Goal: Task Accomplishment & Management: Manage account settings

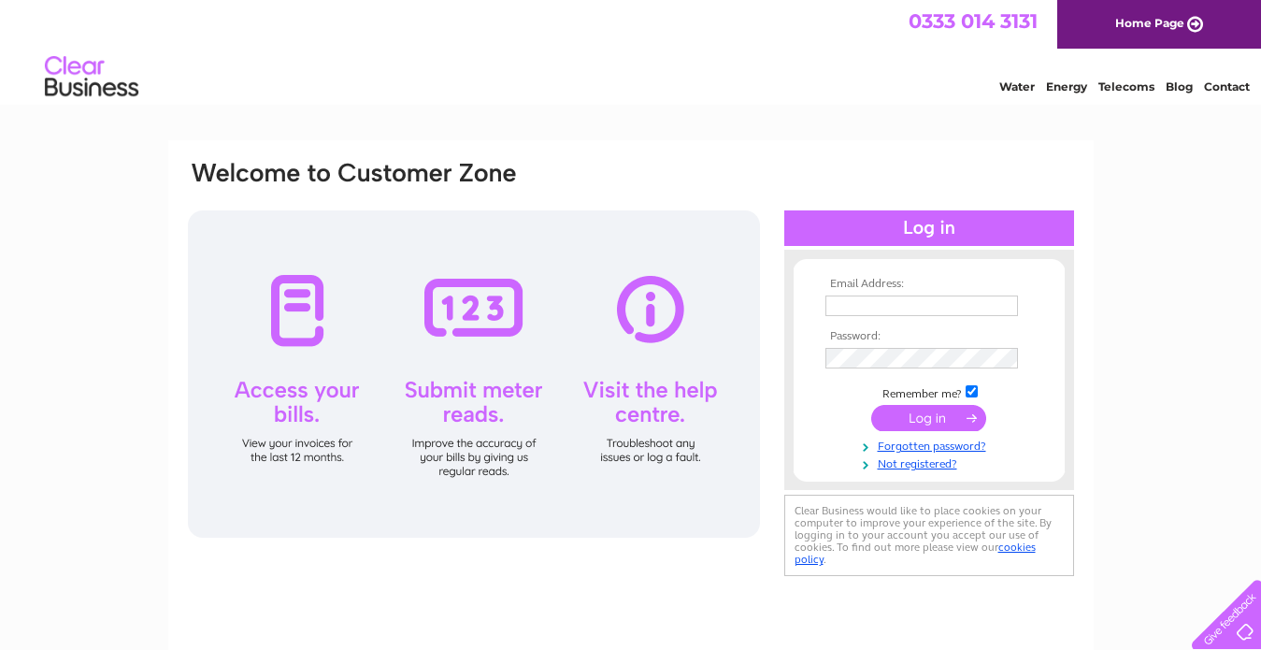
type input "shawthebutcher53@gmail.com"
click at [934, 419] on input "submit" at bounding box center [928, 418] width 115 height 26
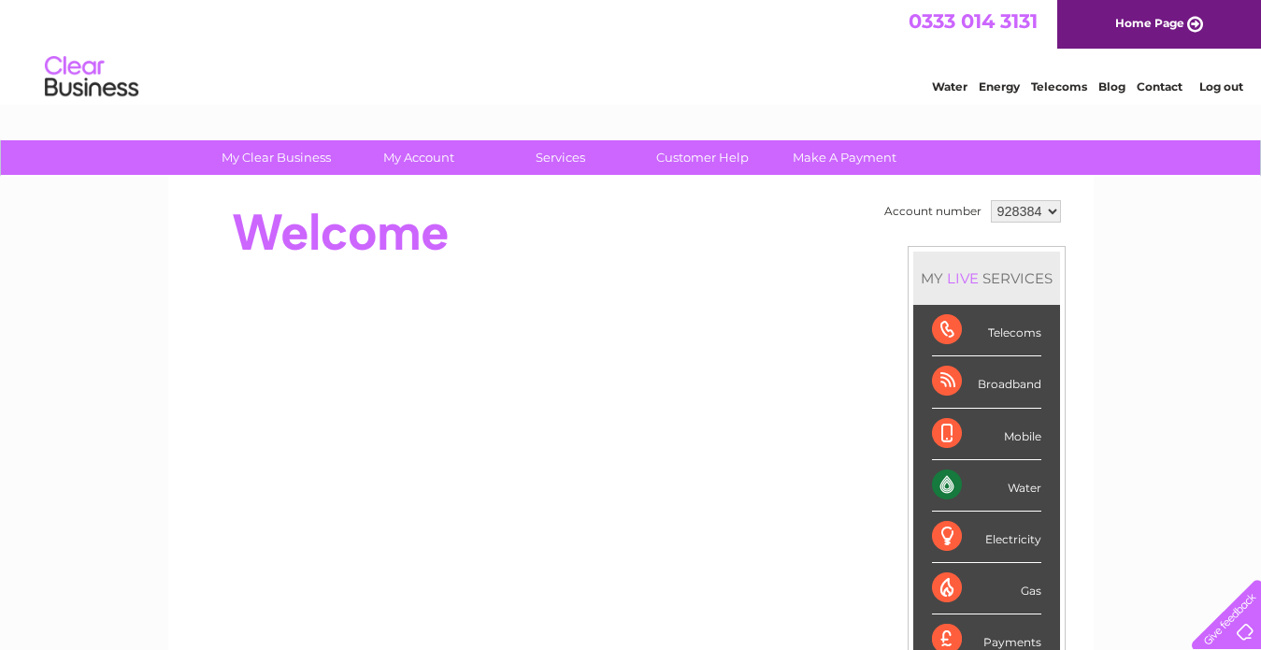
click at [1023, 479] on div "Water" at bounding box center [986, 485] width 109 height 51
click at [946, 486] on div "Water" at bounding box center [986, 485] width 109 height 51
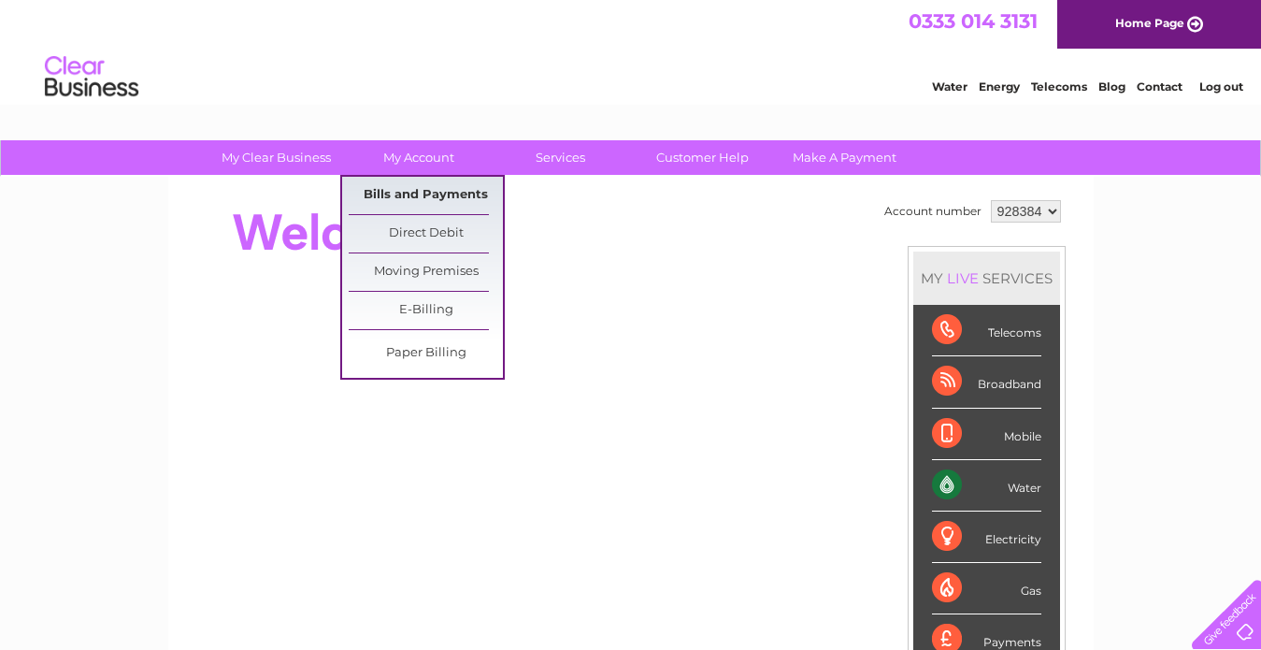
click at [410, 191] on link "Bills and Payments" at bounding box center [426, 195] width 154 height 37
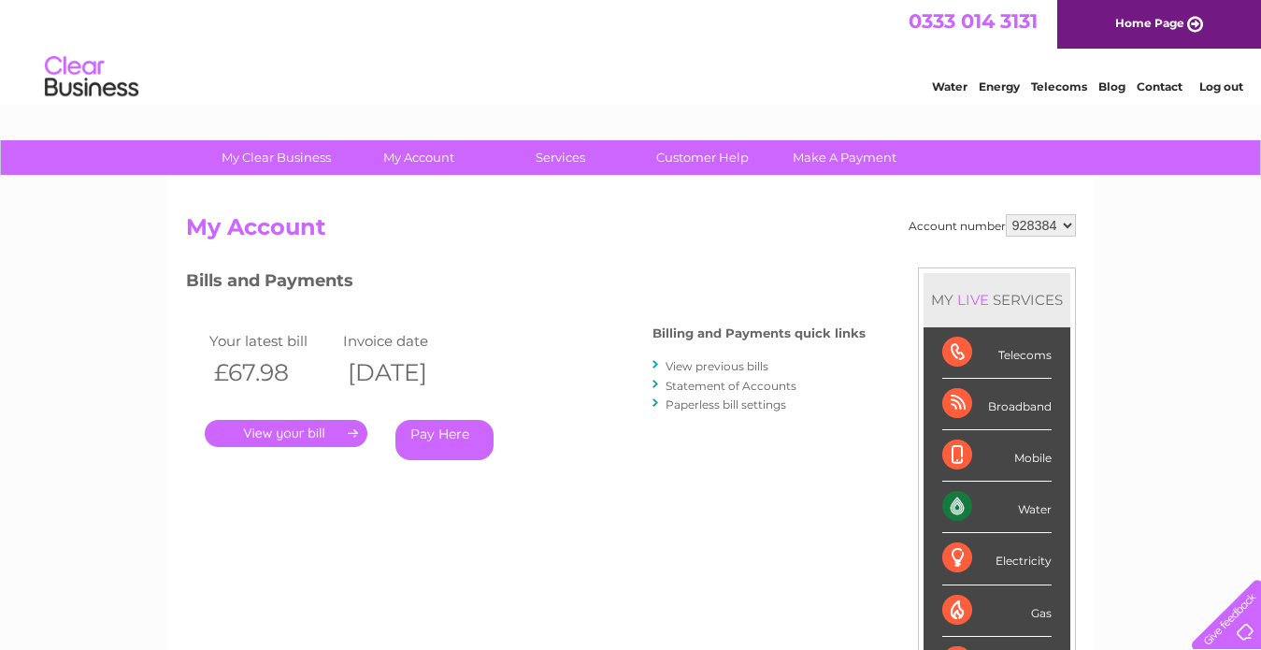
click at [320, 432] on link "." at bounding box center [286, 433] width 163 height 27
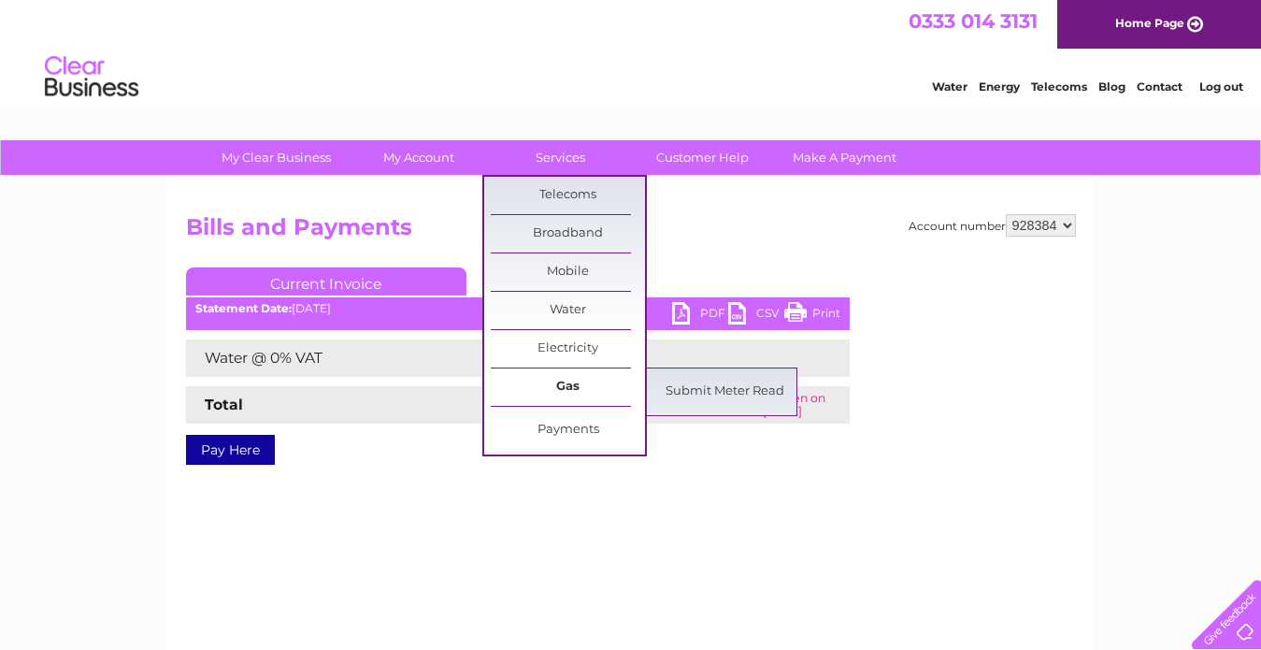
click at [569, 386] on link "Gas" at bounding box center [568, 386] width 154 height 37
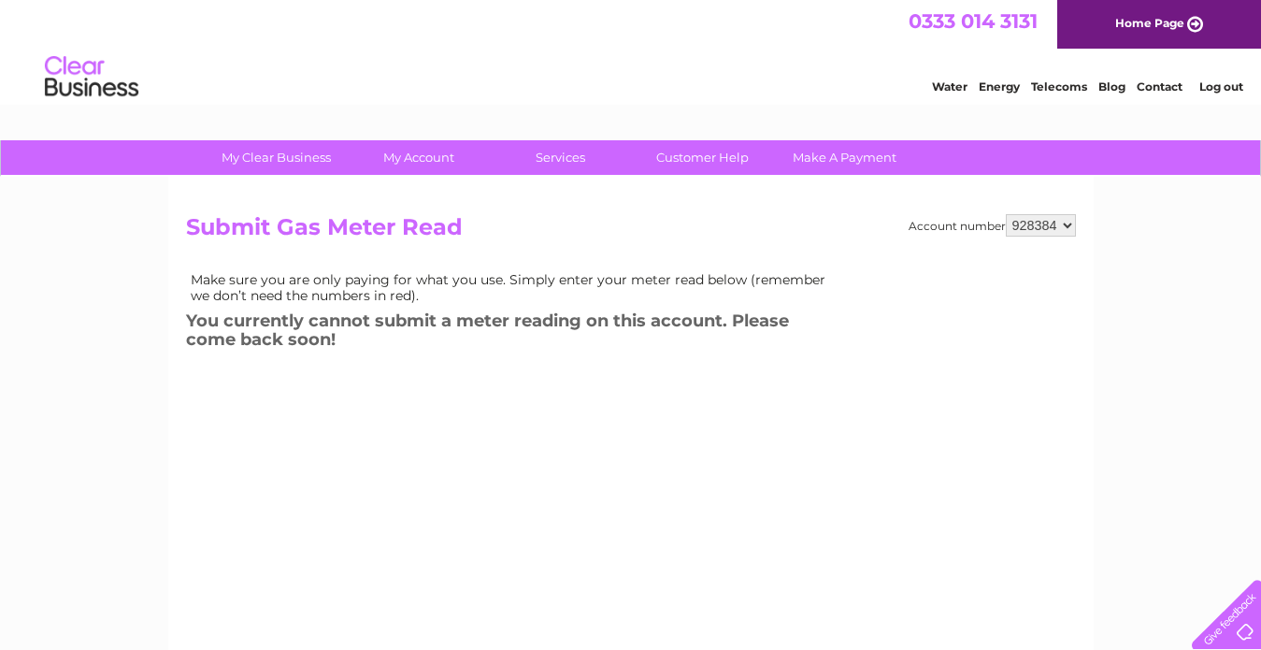
click at [1067, 222] on select "928384 971165" at bounding box center [1041, 225] width 70 height 22
select select "971165"
click at [1006, 214] on select "928384 971165" at bounding box center [1041, 225] width 70 height 22
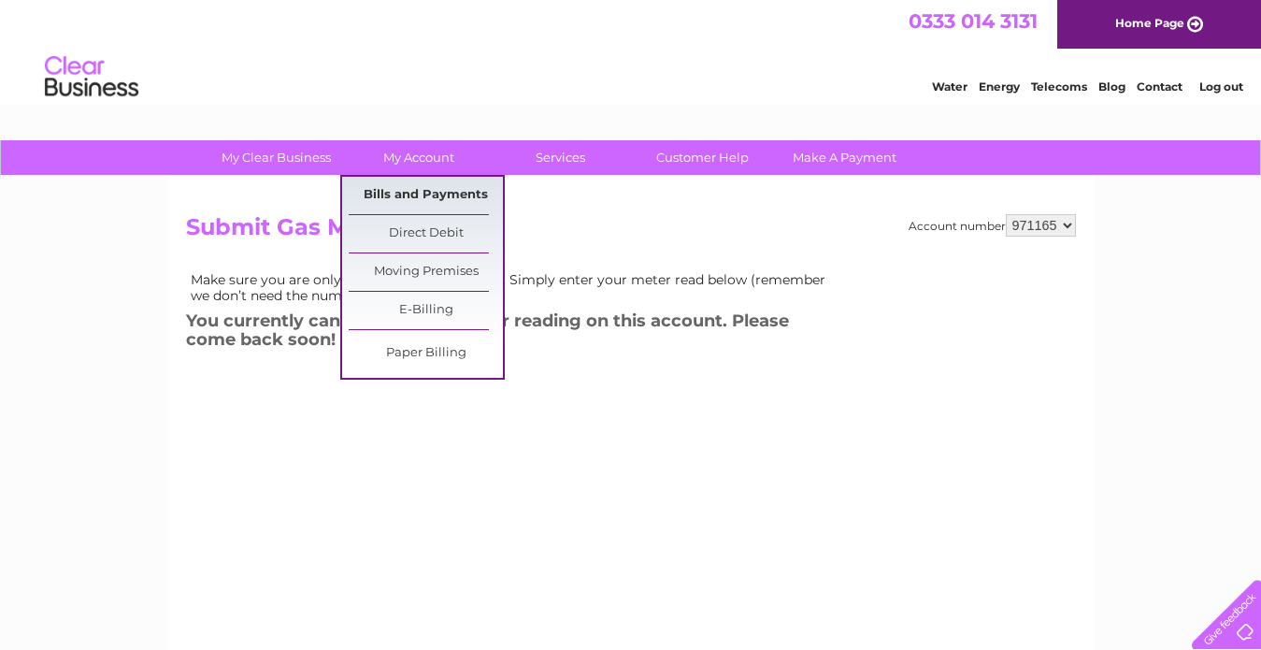
click at [415, 198] on link "Bills and Payments" at bounding box center [426, 195] width 154 height 37
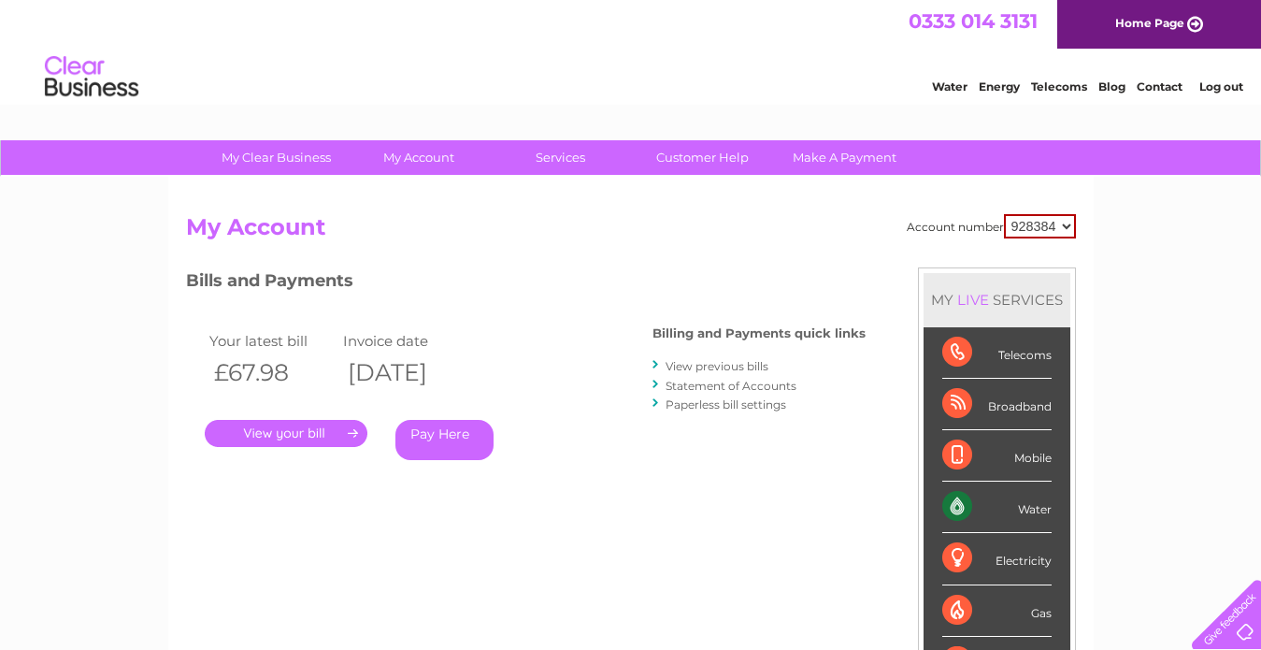
click at [1026, 560] on div "Electricity" at bounding box center [997, 558] width 109 height 51
click at [956, 557] on div "Electricity" at bounding box center [997, 558] width 109 height 51
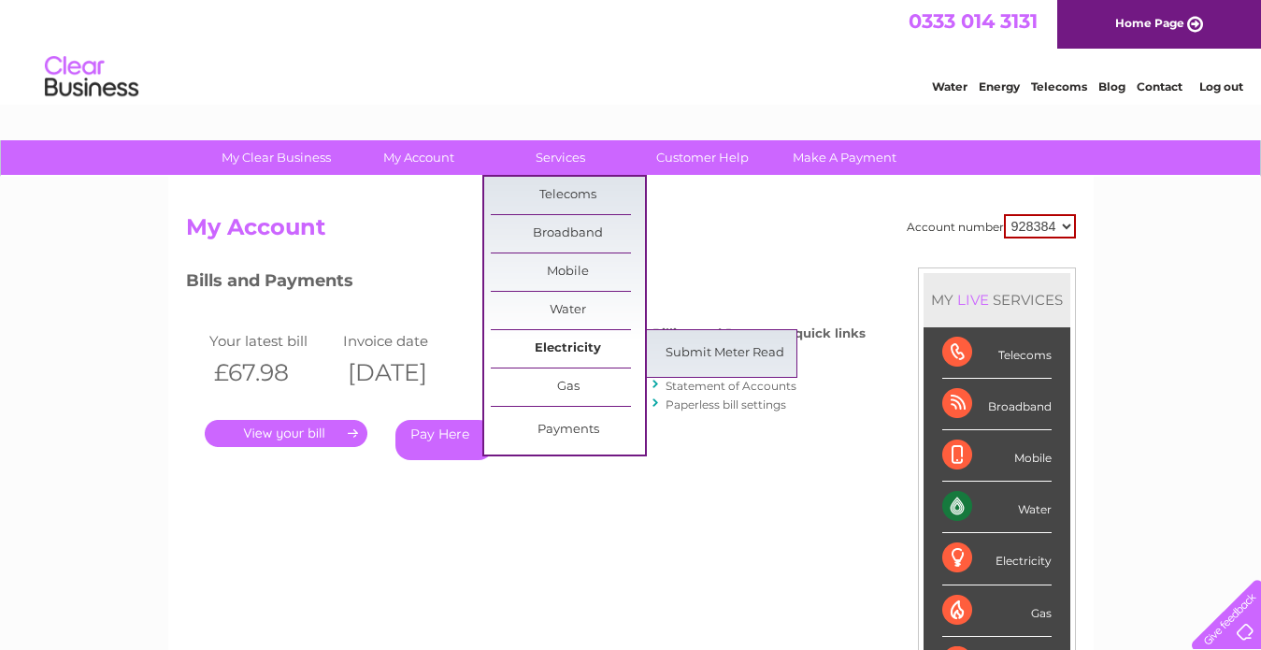
click at [560, 347] on link "Electricity" at bounding box center [568, 348] width 154 height 37
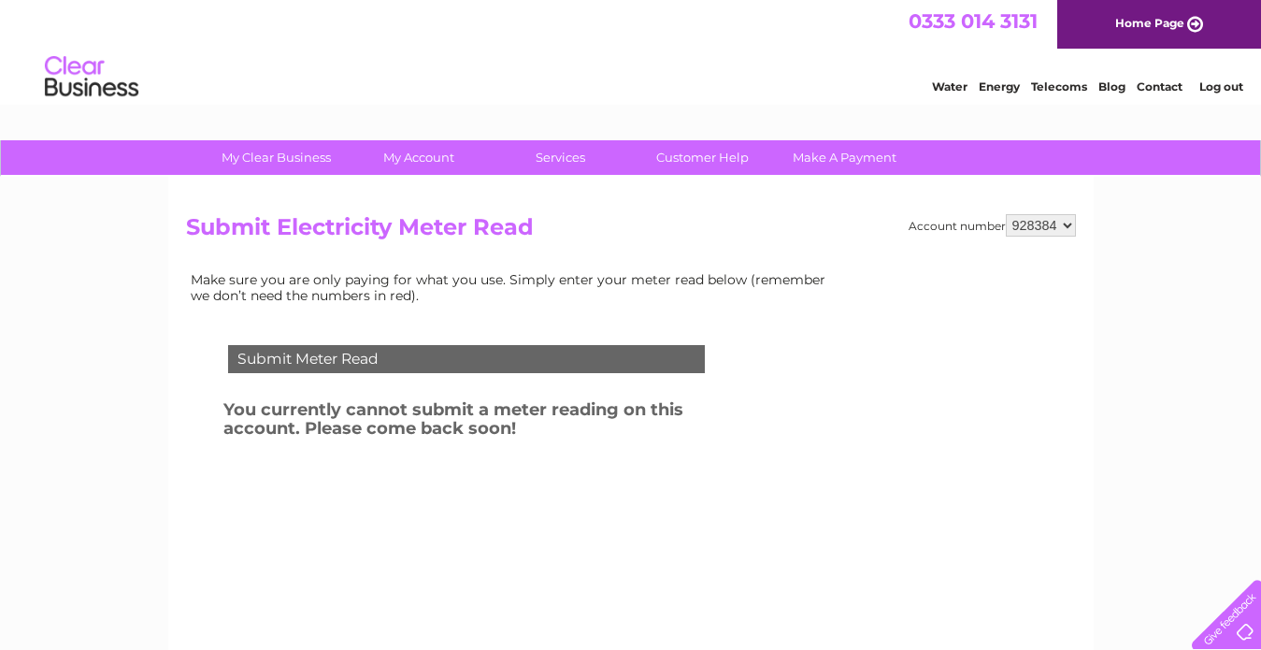
click at [1068, 222] on select "928384 971165" at bounding box center [1041, 225] width 70 height 22
select select "971165"
click at [1006, 214] on select "928384 971165" at bounding box center [1041, 225] width 70 height 22
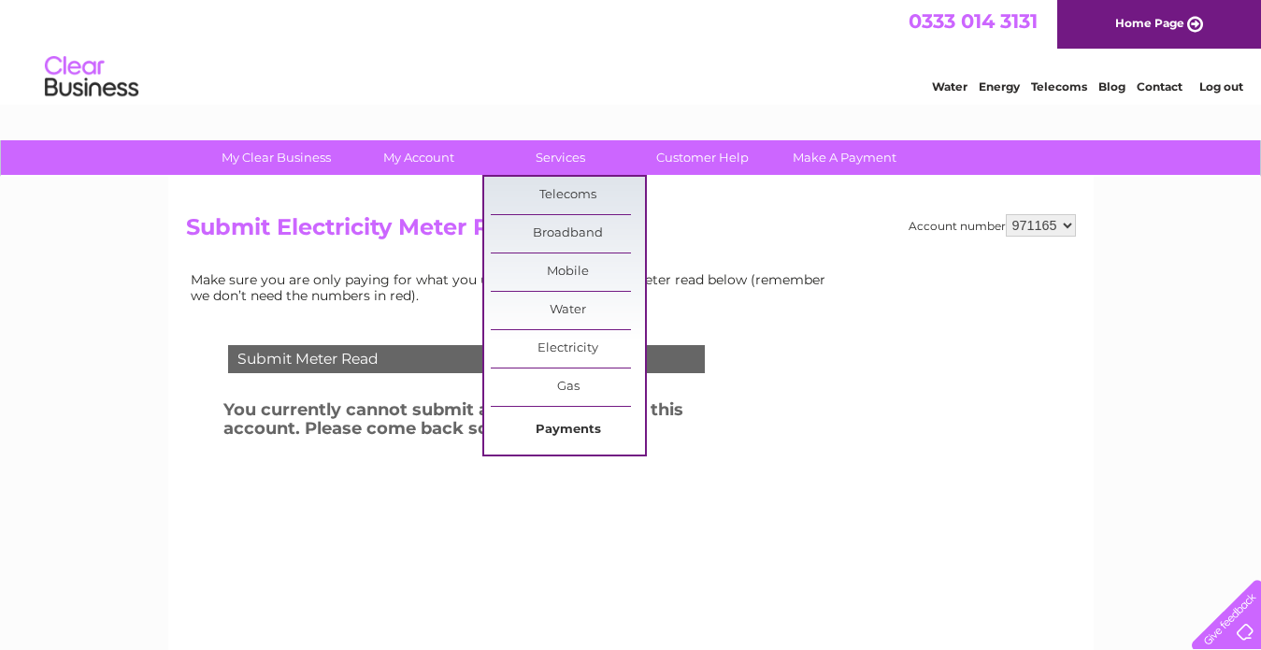
click at [551, 432] on link "Payments" at bounding box center [568, 429] width 154 height 37
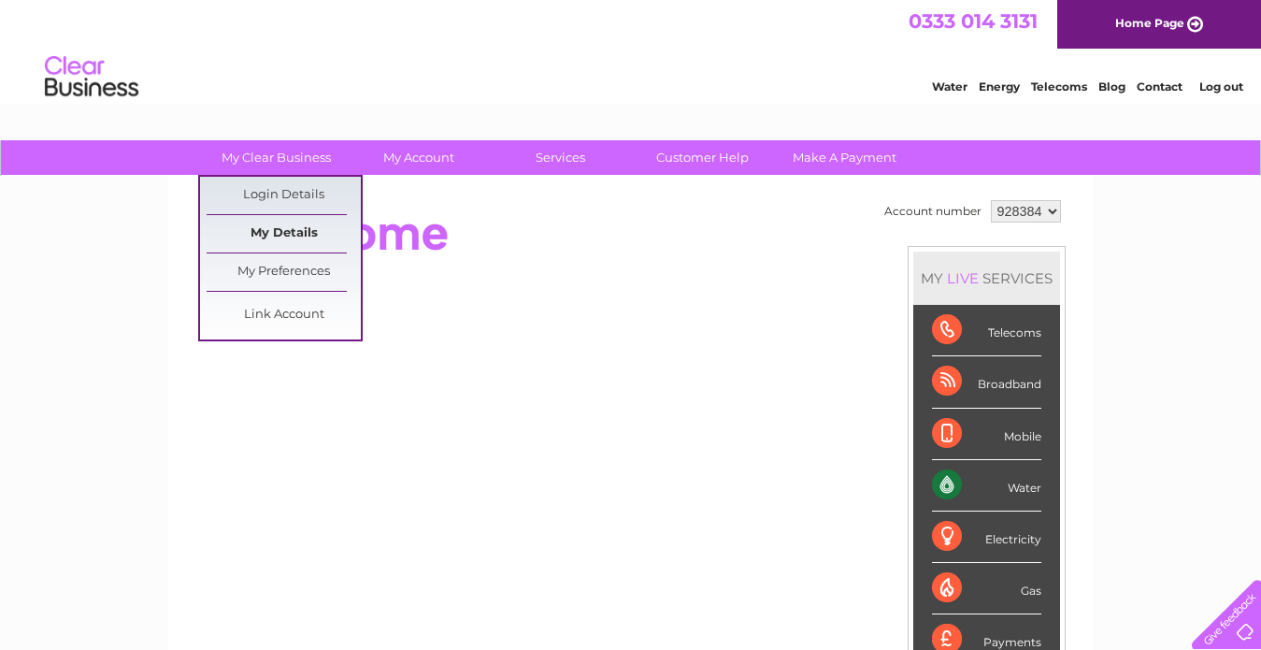
click at [276, 227] on link "My Details" at bounding box center [284, 233] width 154 height 37
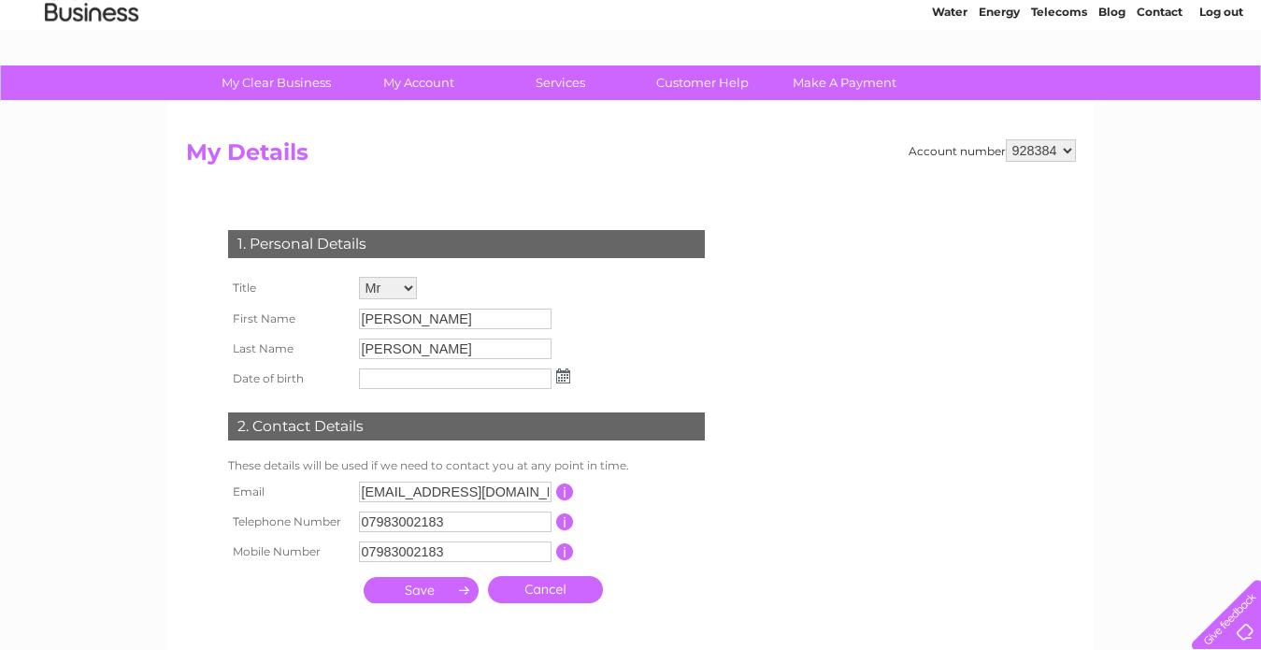
scroll to position [112, 0]
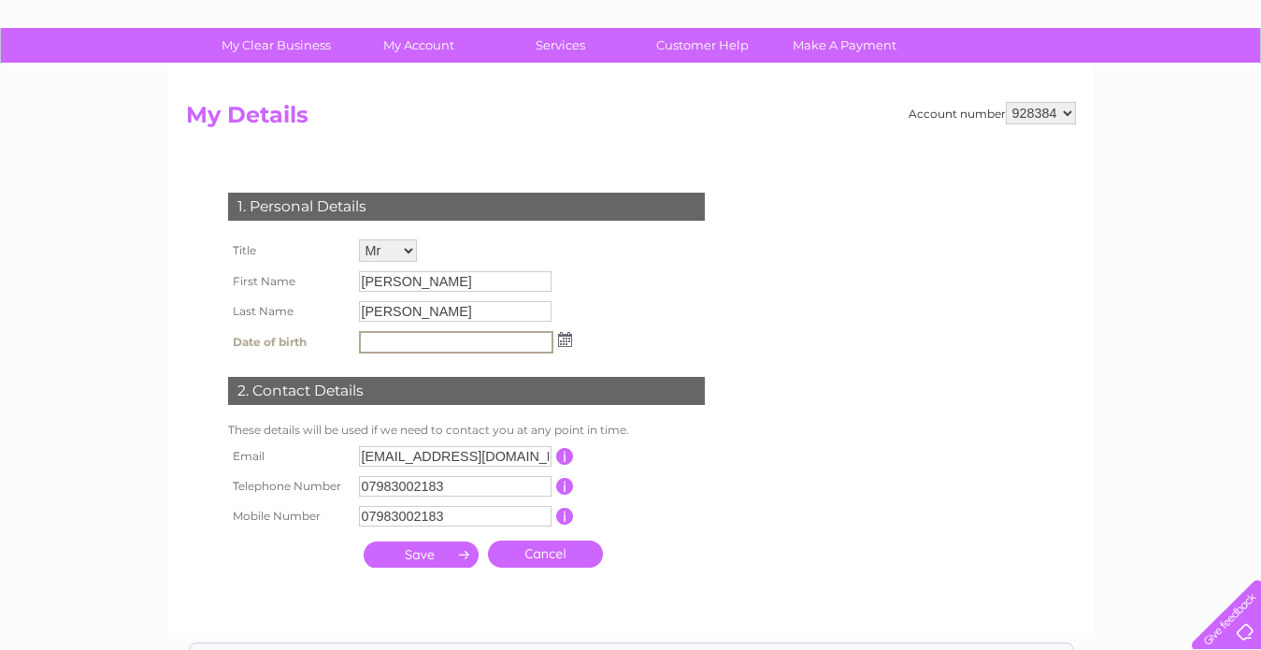
click at [377, 341] on input "text" at bounding box center [456, 342] width 194 height 22
click at [440, 554] on input "submit" at bounding box center [421, 554] width 115 height 26
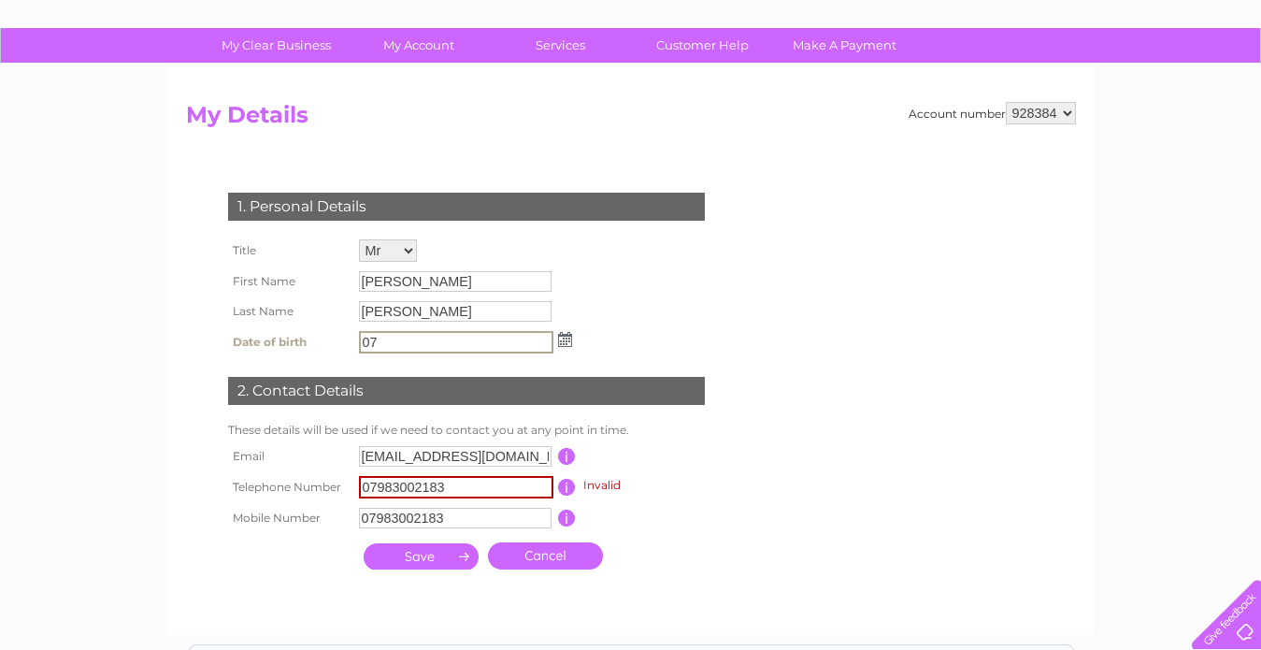
type input "0"
type input "10121961"
click at [433, 549] on input "submit" at bounding box center [421, 556] width 115 height 26
